Goal: Information Seeking & Learning: Learn about a topic

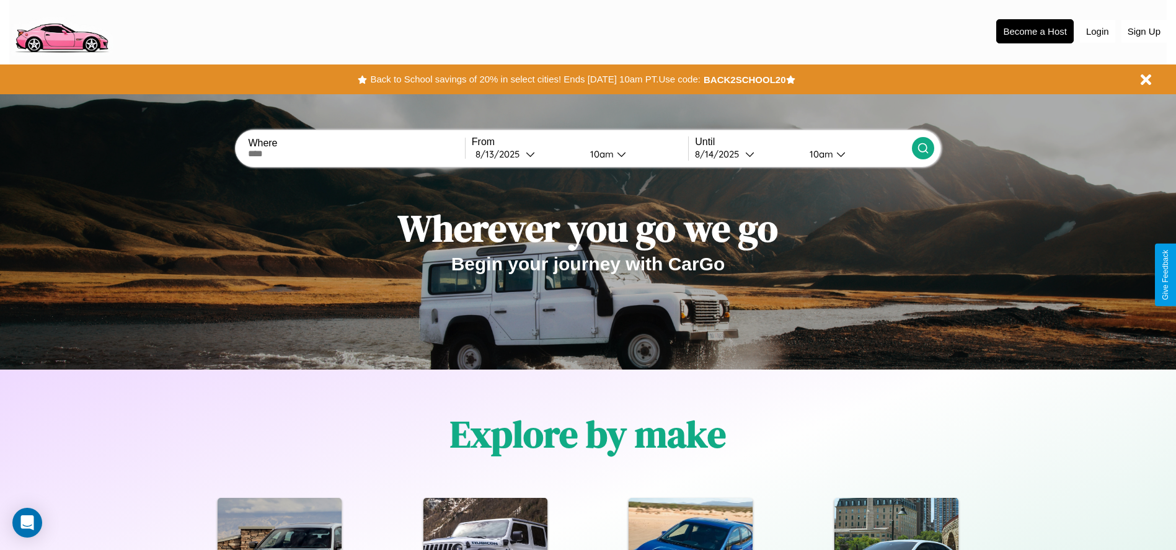
scroll to position [1778, 0]
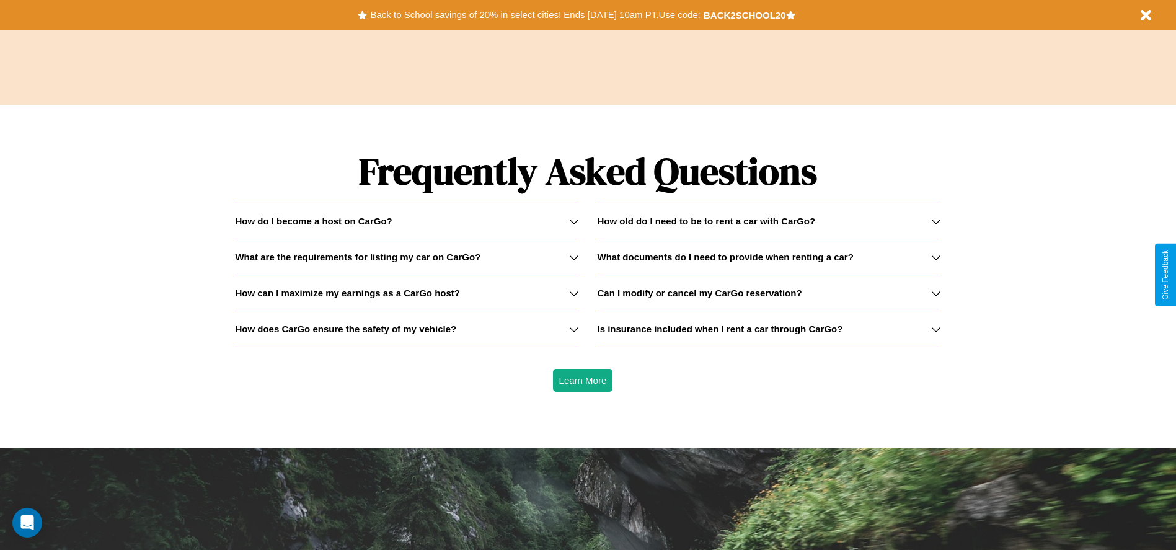
click at [769, 257] on h3 "What documents do I need to provide when renting a car?" at bounding box center [725, 257] width 256 height 11
click at [573, 293] on icon at bounding box center [574, 293] width 10 height 10
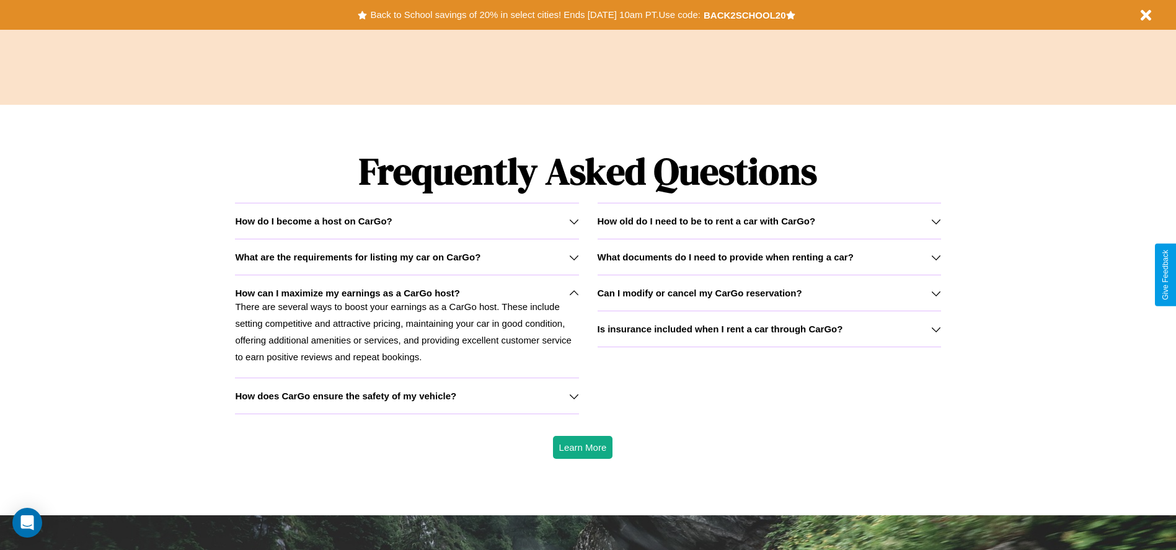
click at [935, 328] on icon at bounding box center [936, 329] width 10 height 10
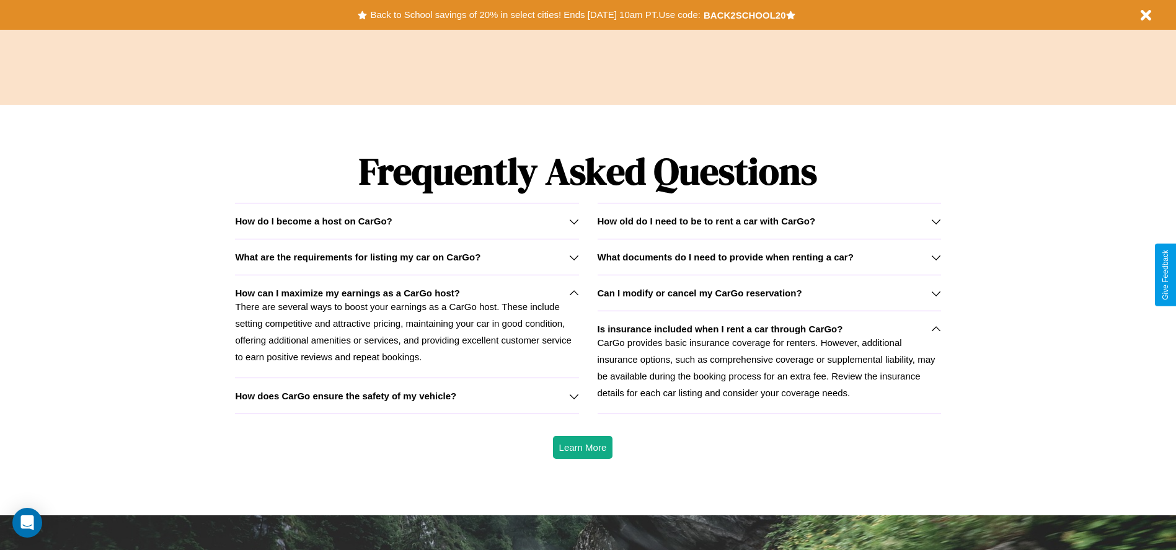
click at [935, 221] on icon at bounding box center [936, 221] width 10 height 10
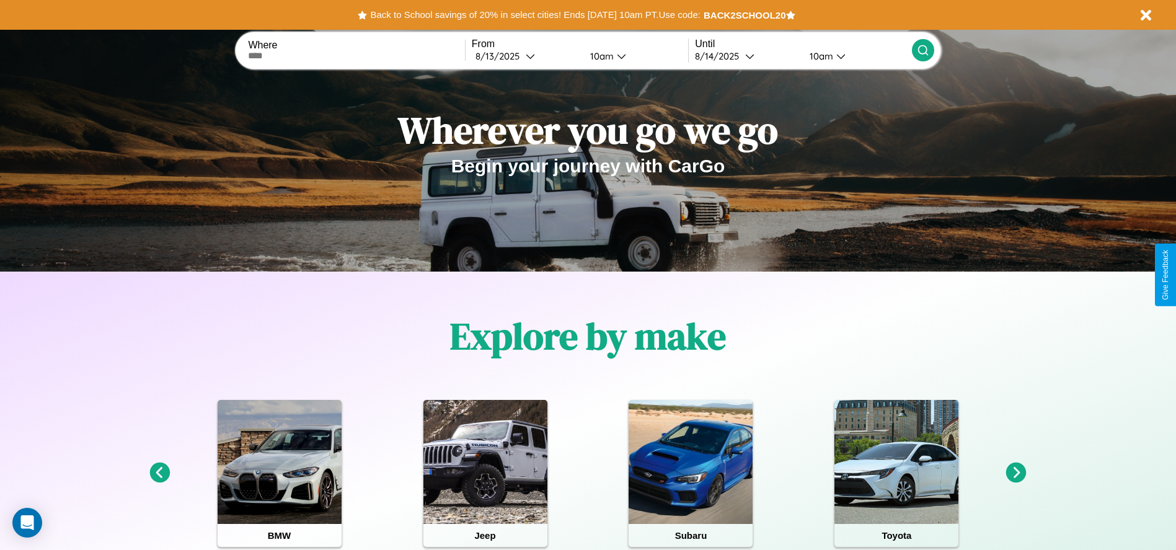
scroll to position [0, 0]
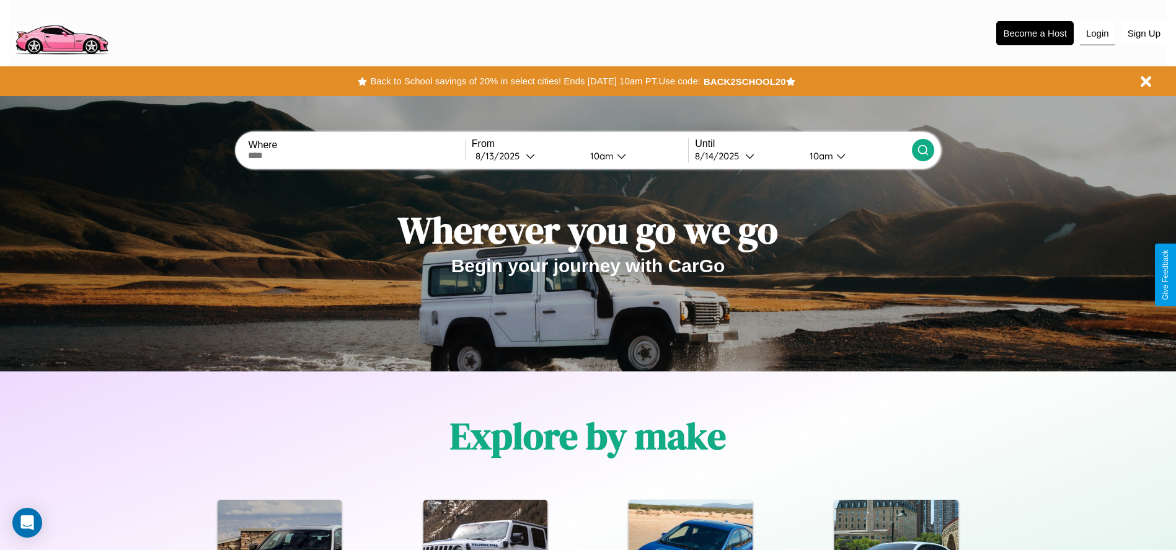
click at [1097, 33] on button "Login" at bounding box center [1097, 34] width 35 height 24
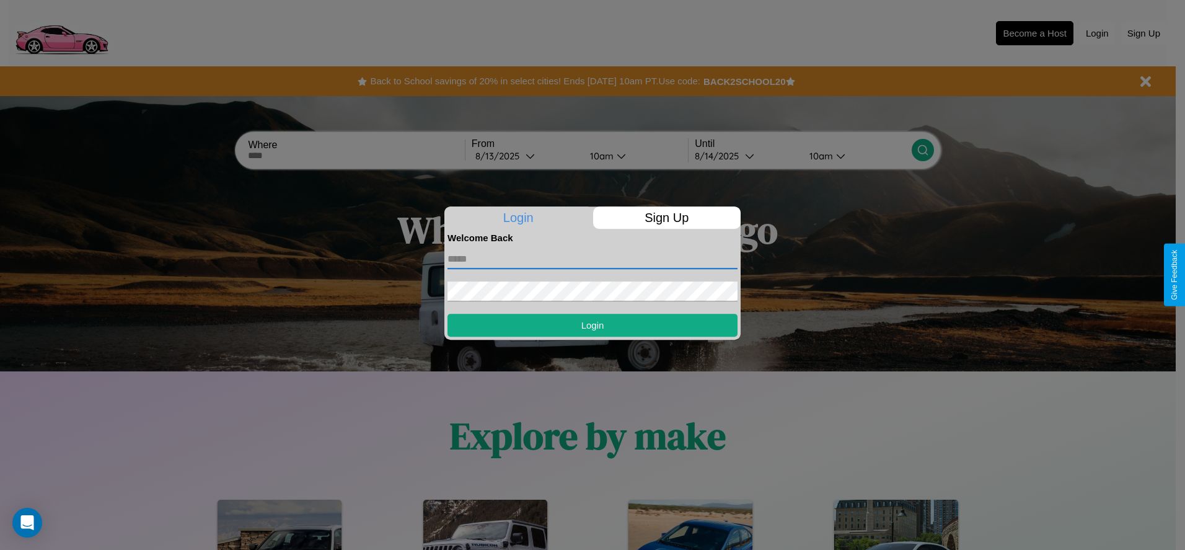
click at [593, 258] on input "text" at bounding box center [592, 259] width 290 height 20
type input "**********"
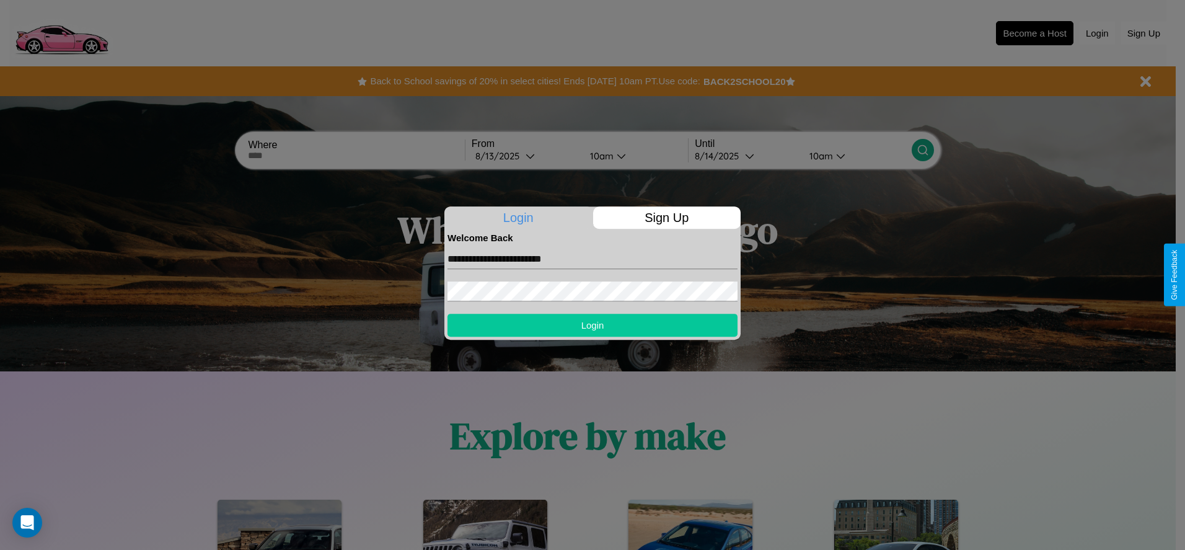
click at [593, 325] on button "Login" at bounding box center [592, 325] width 290 height 23
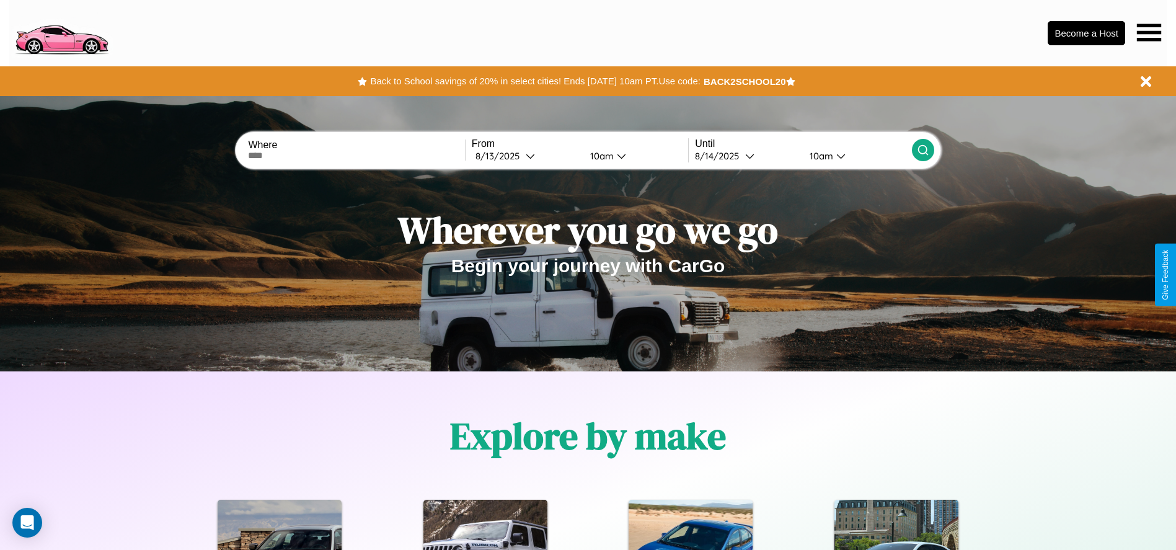
click at [1148, 32] on icon at bounding box center [1149, 32] width 24 height 17
